Goal: Find specific page/section: Find specific page/section

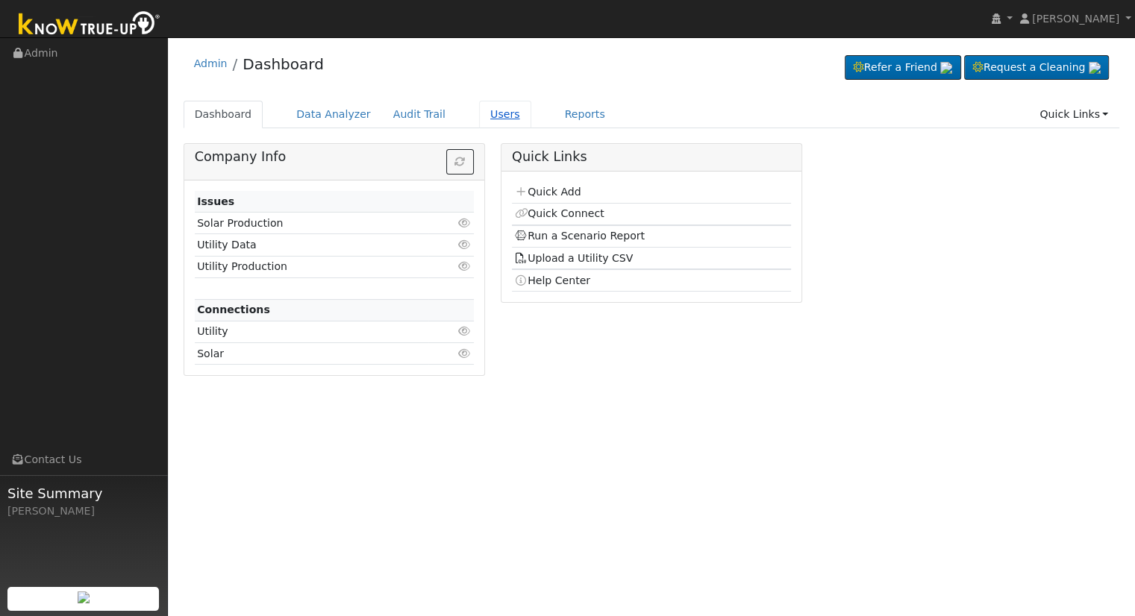
click at [492, 117] on link "Users" at bounding box center [505, 115] width 52 height 28
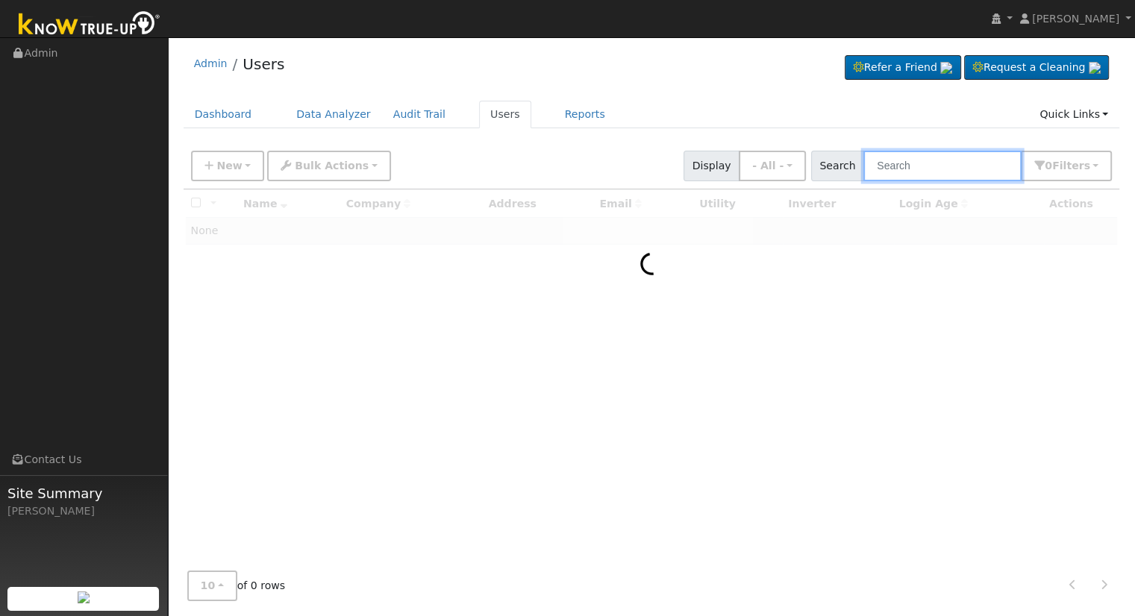
click at [952, 157] on input "text" at bounding box center [942, 166] width 158 height 31
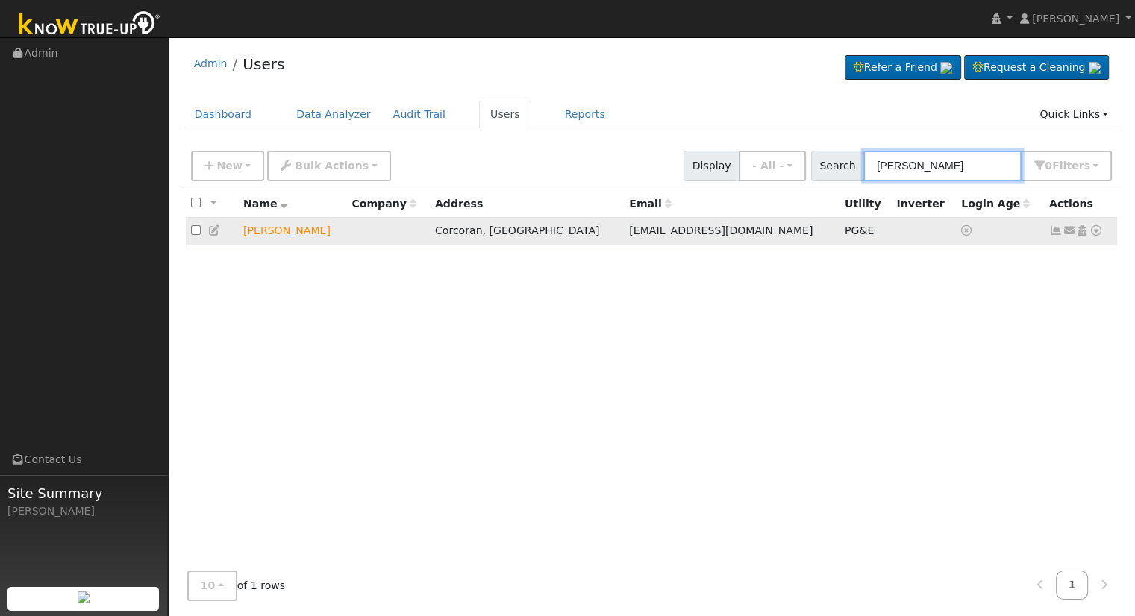
type input "manuel salinas"
click at [1095, 231] on icon at bounding box center [1095, 230] width 13 height 10
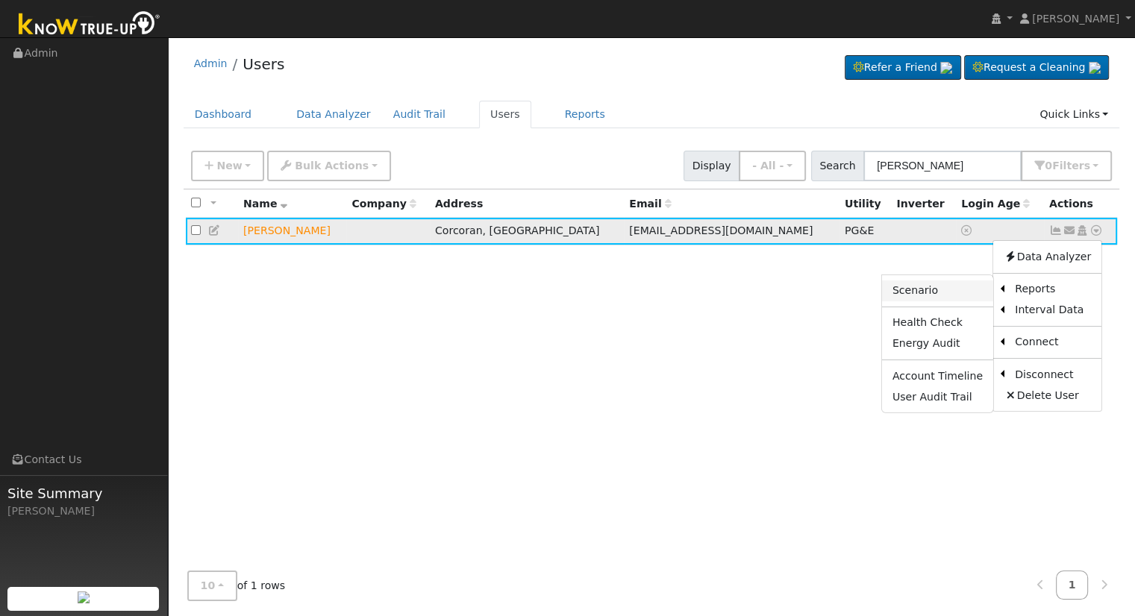
click at [929, 295] on link "Scenario" at bounding box center [937, 291] width 111 height 21
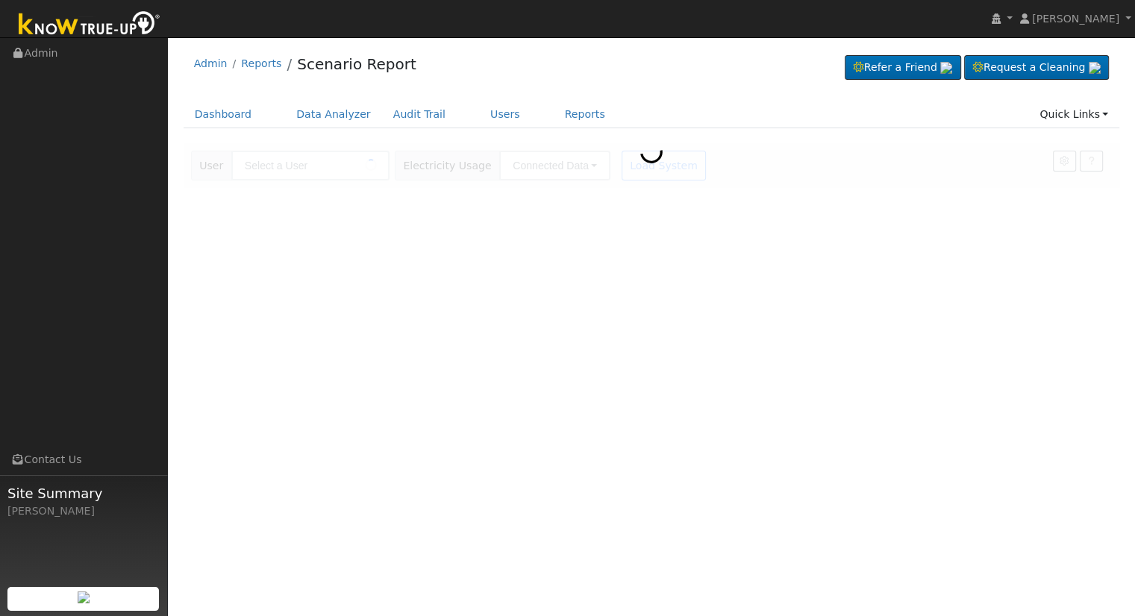
type input "Manuel Salinas"
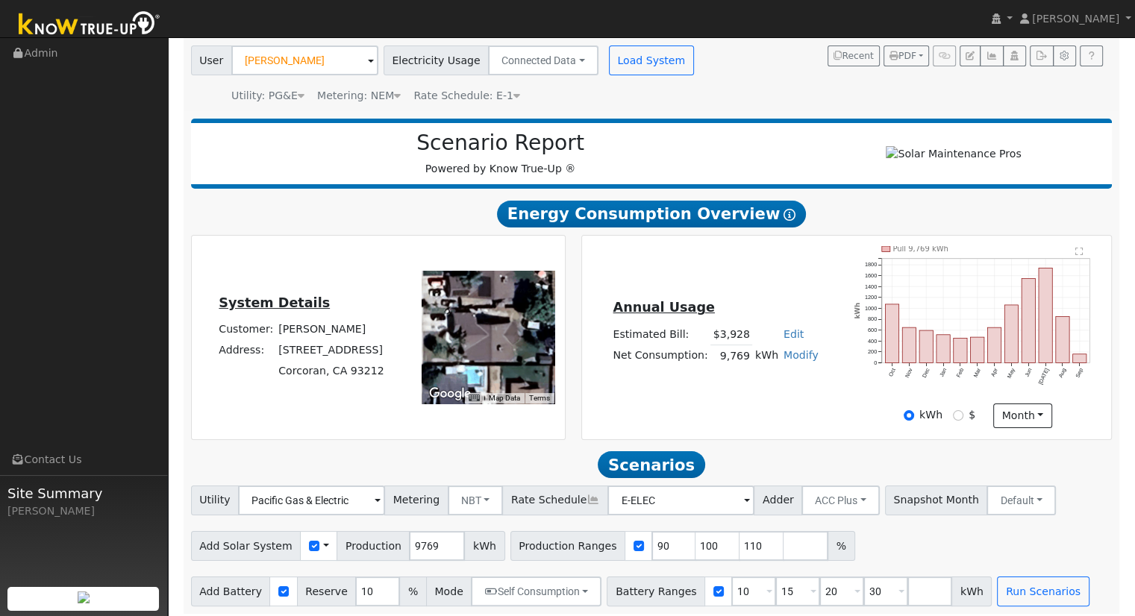
scroll to position [116, 0]
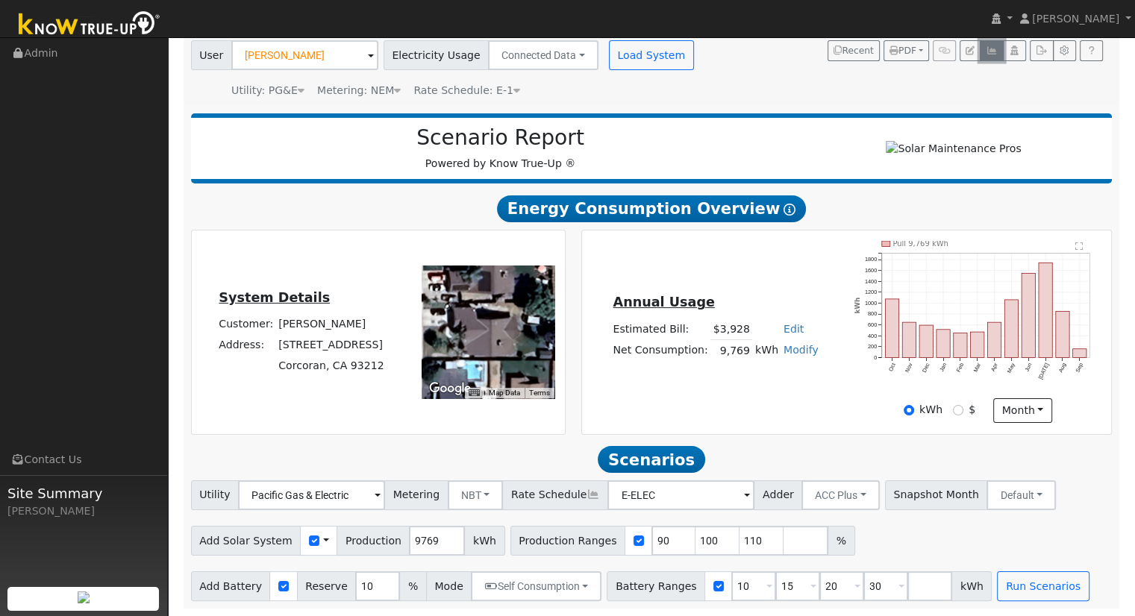
click at [989, 46] on icon "button" at bounding box center [991, 50] width 11 height 9
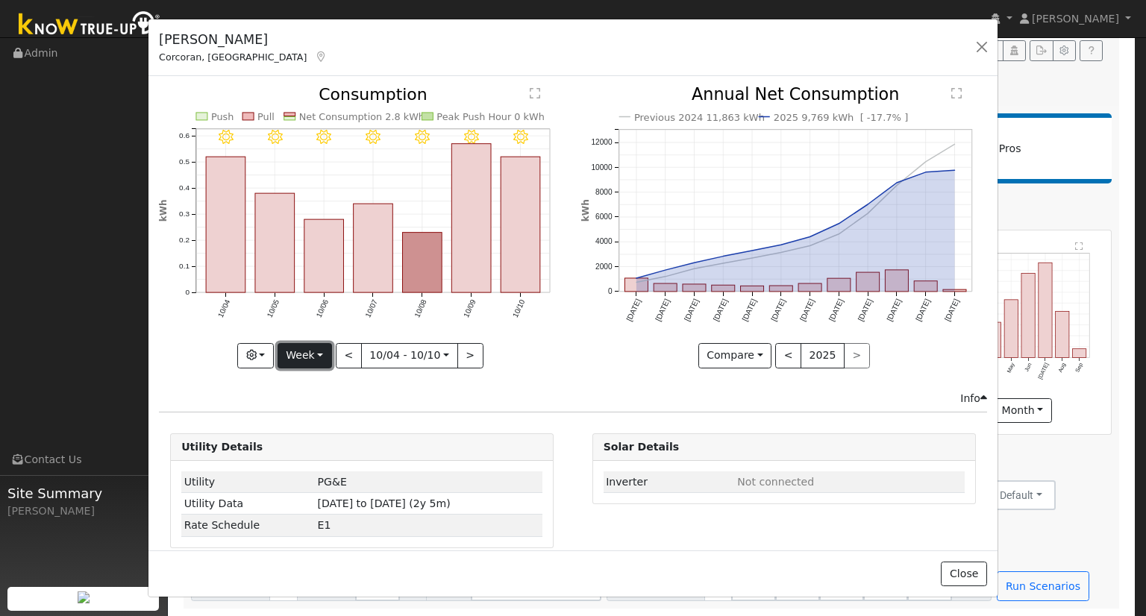
click at [322, 351] on button "Week" at bounding box center [305, 355] width 54 height 25
click at [323, 425] on link "Month" at bounding box center [330, 427] width 104 height 21
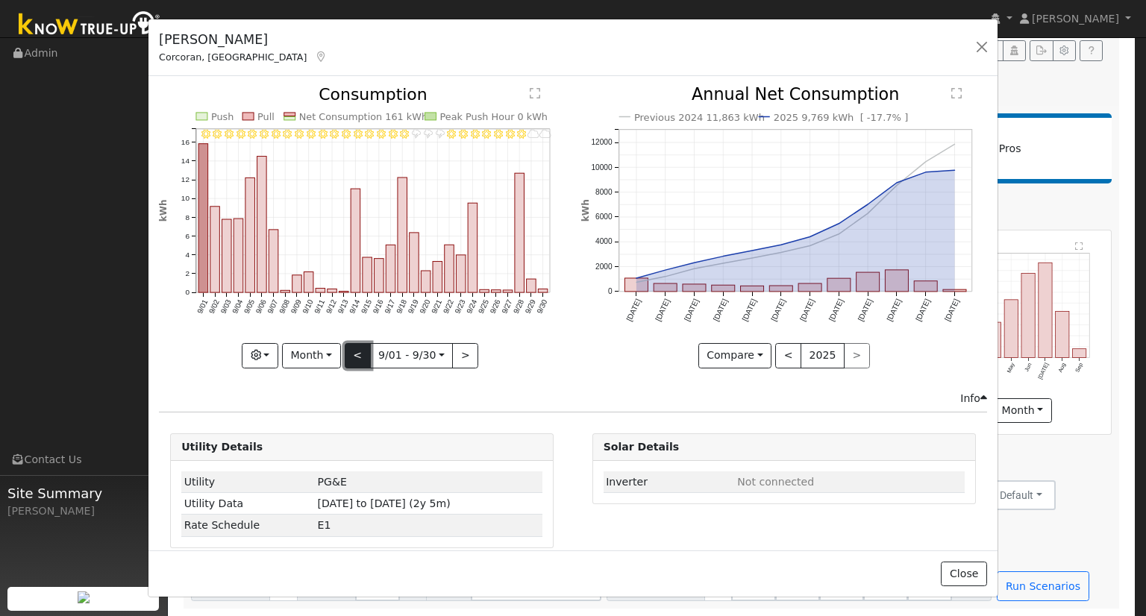
click at [352, 353] on button "<" at bounding box center [358, 355] width 26 height 25
type input "2025-08-01"
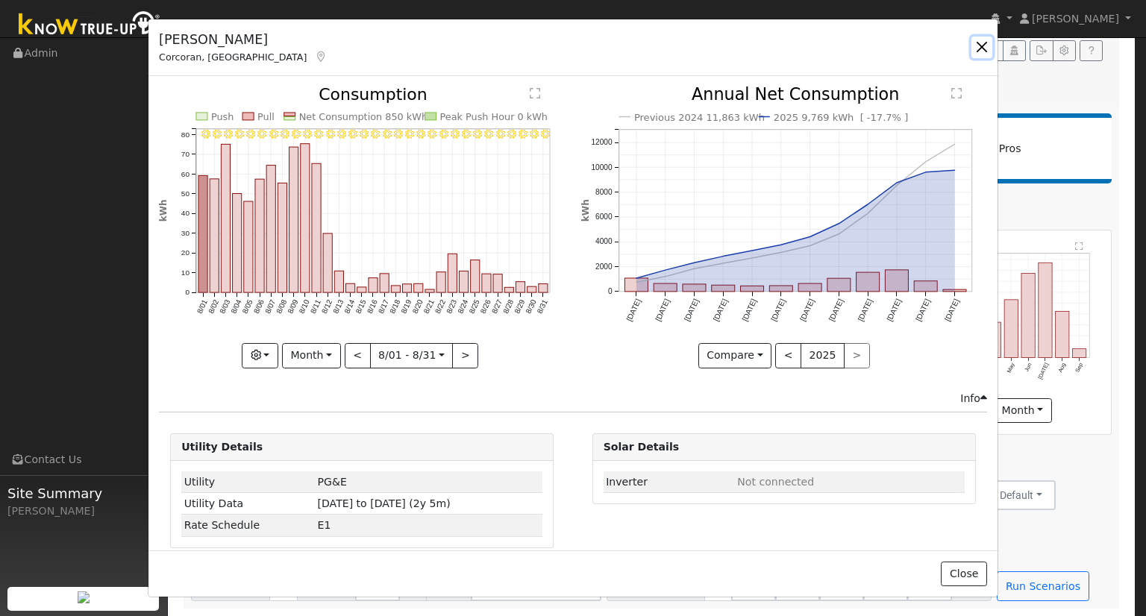
click at [987, 46] on button "button" at bounding box center [982, 47] width 21 height 21
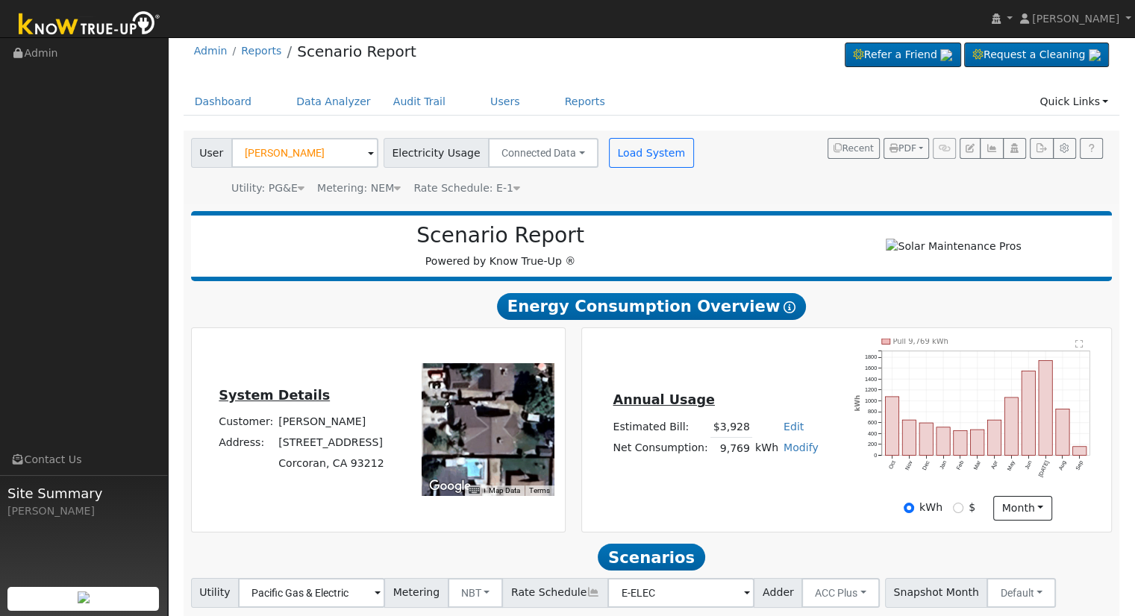
scroll to position [0, 0]
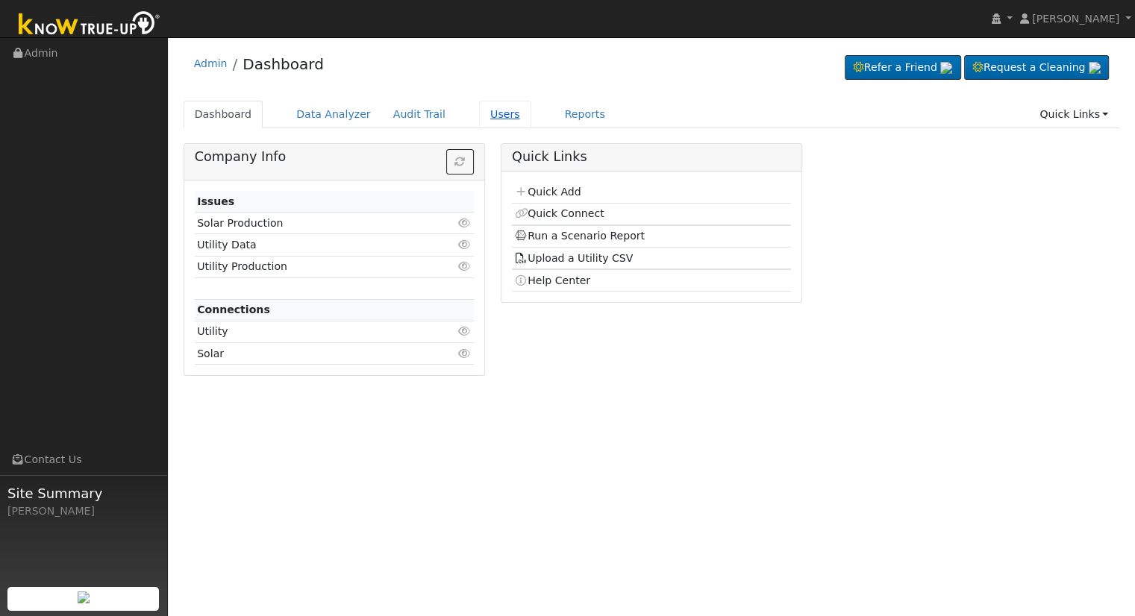
click at [484, 111] on link "Users" at bounding box center [505, 115] width 52 height 28
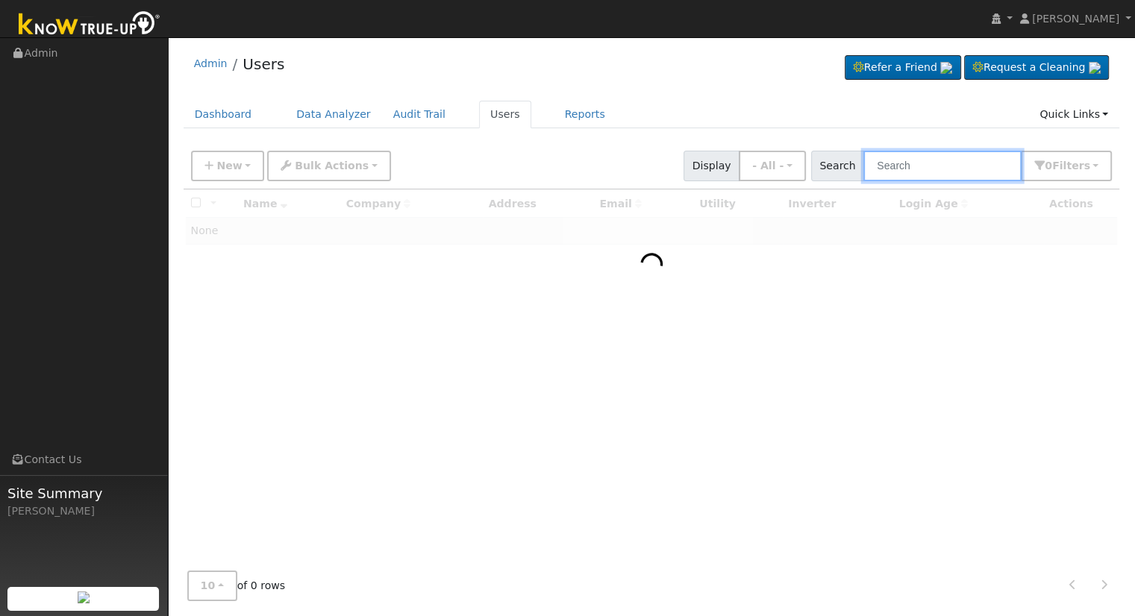
click at [907, 163] on input "text" at bounding box center [942, 166] width 158 height 31
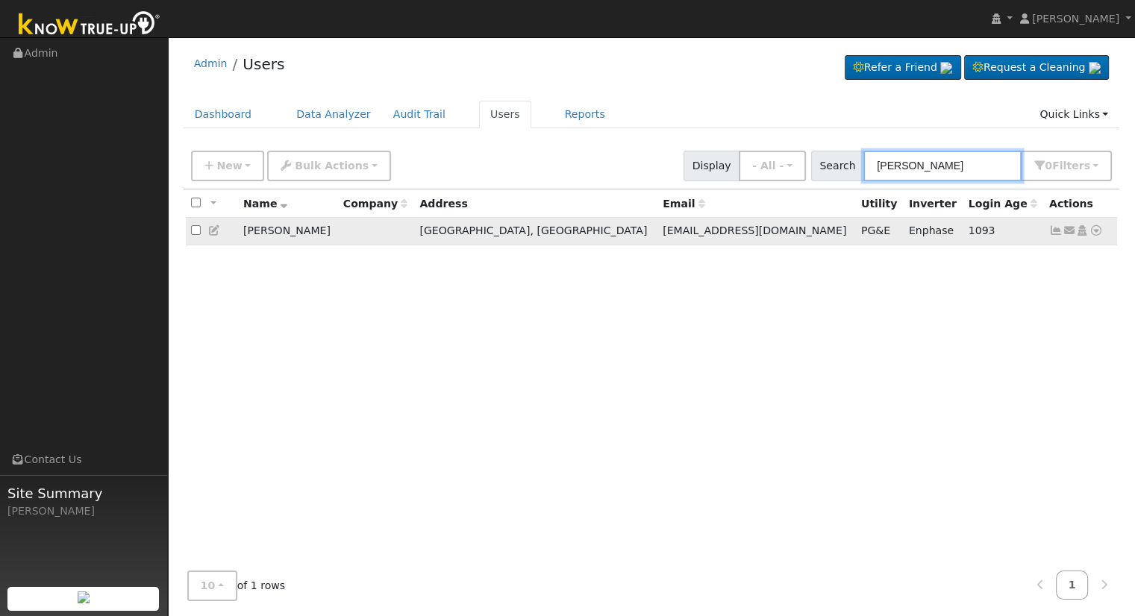
type input "[PERSON_NAME]"
click at [1094, 233] on icon at bounding box center [1095, 230] width 13 height 10
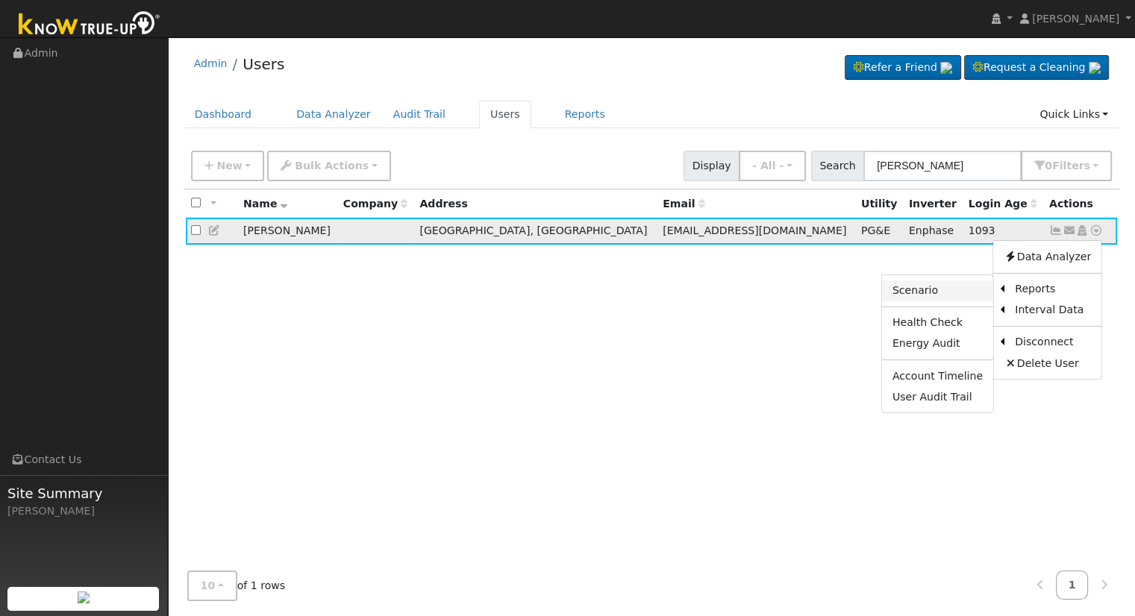
click at [981, 290] on link "Scenario" at bounding box center [937, 291] width 111 height 21
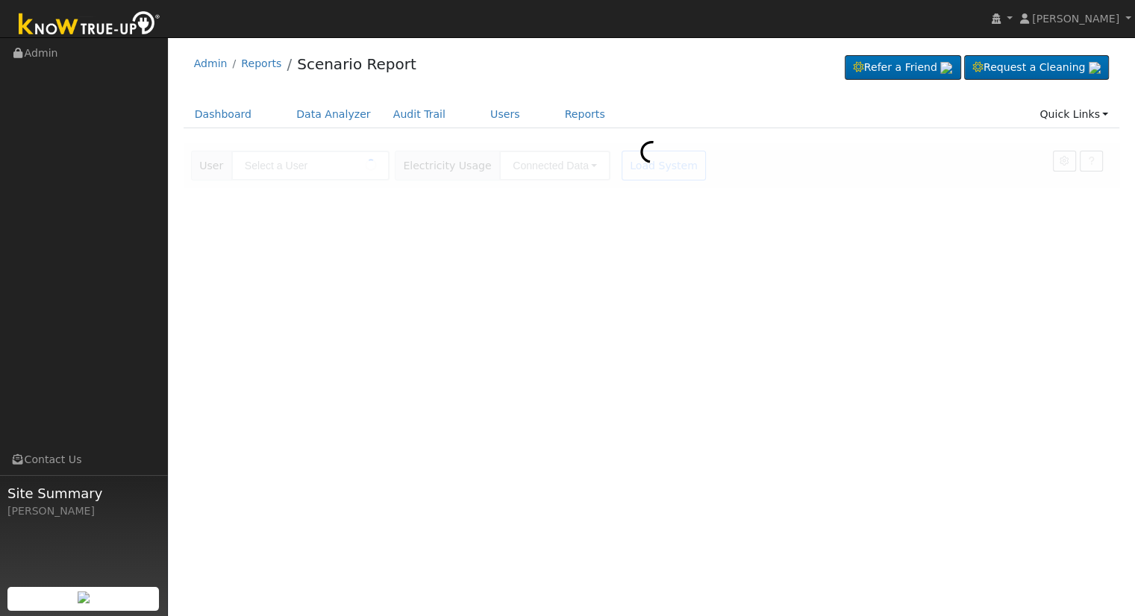
type input "[PERSON_NAME]"
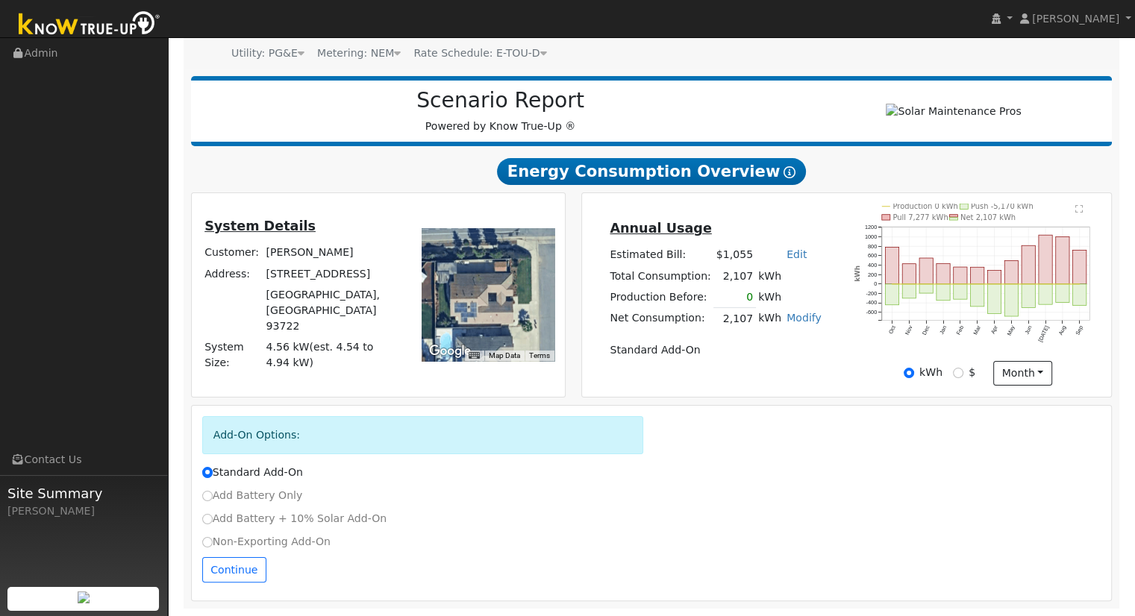
scroll to position [152, 0]
